Goal: Transaction & Acquisition: Register for event/course

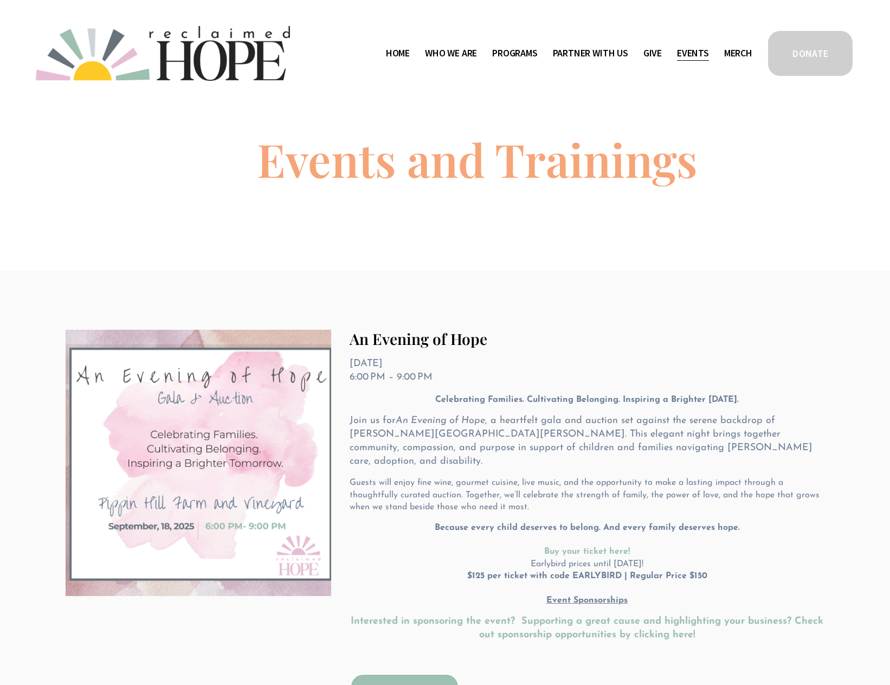
click at [0, 0] on span "Public Documents" at bounding box center [0, 0] width 0 height 0
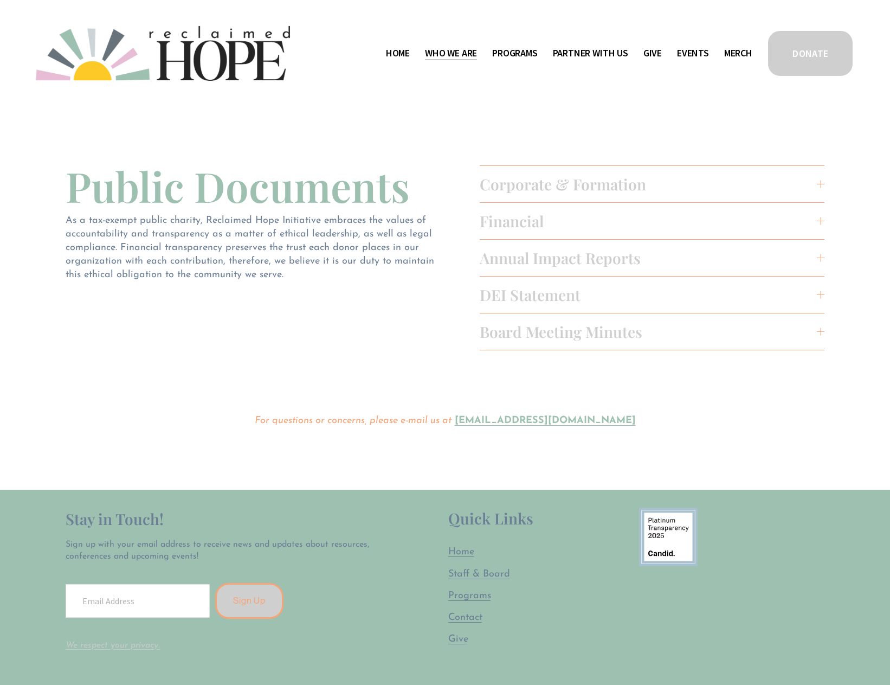
click at [541, 188] on span "Corporate & Formation" at bounding box center [648, 184] width 337 height 20
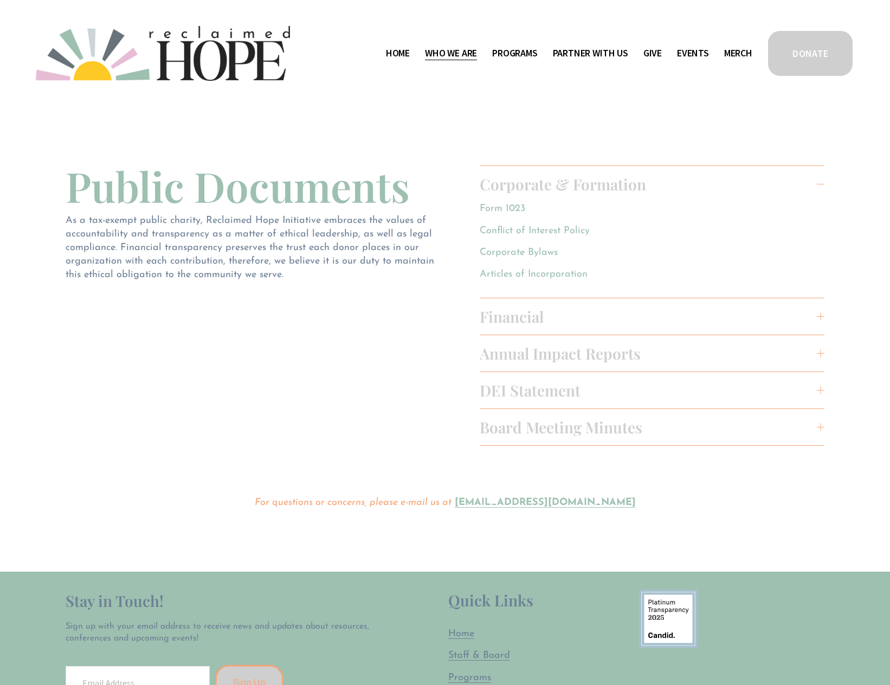
click at [698, 52] on link "Events" at bounding box center [693, 52] width 32 height 17
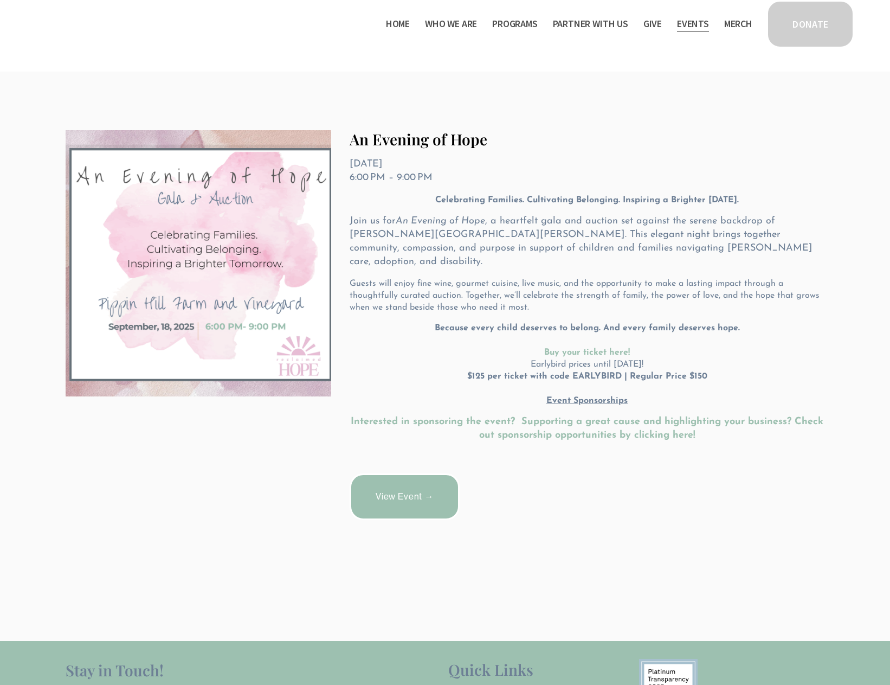
scroll to position [163, 0]
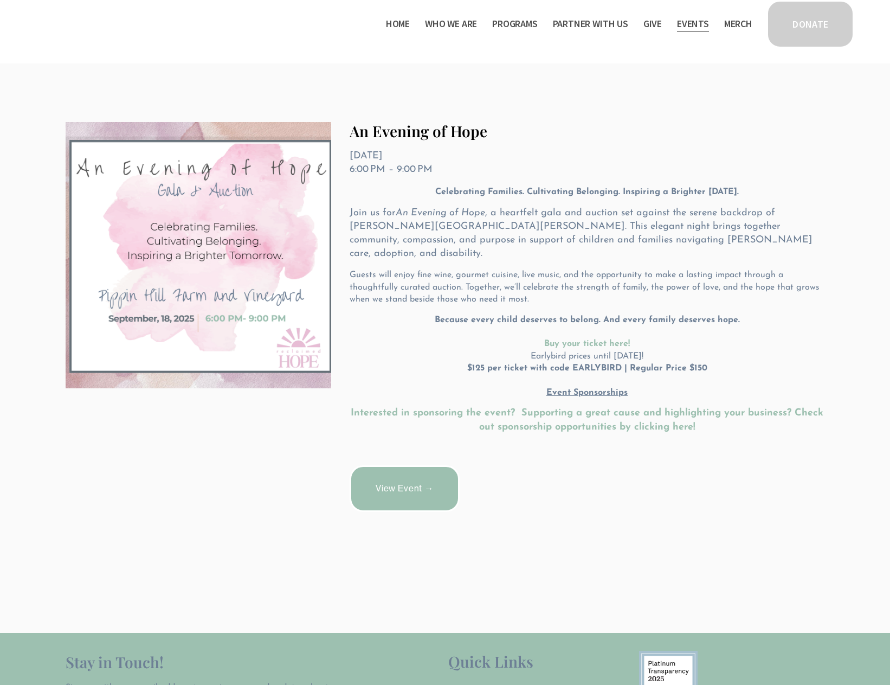
drag, startPoint x: 397, startPoint y: 487, endPoint x: 402, endPoint y: 480, distance: 7.8
click at [397, 487] on link "View Event →" at bounding box center [405, 488] width 110 height 47
